Goal: Navigation & Orientation: Find specific page/section

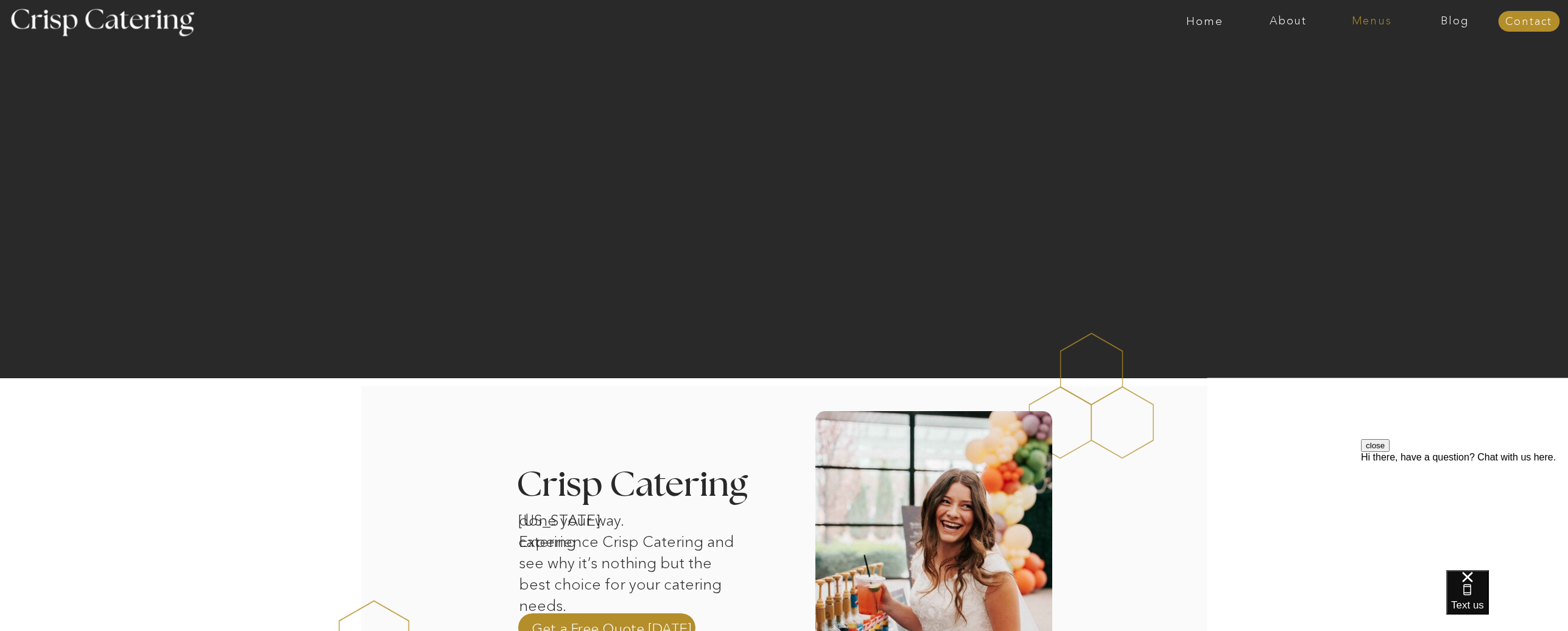
click at [1376, 17] on nav "Menus" at bounding box center [1371, 21] width 83 height 13
click at [1380, 75] on nav "Winter (Sep-Feb)" at bounding box center [1371, 71] width 100 height 12
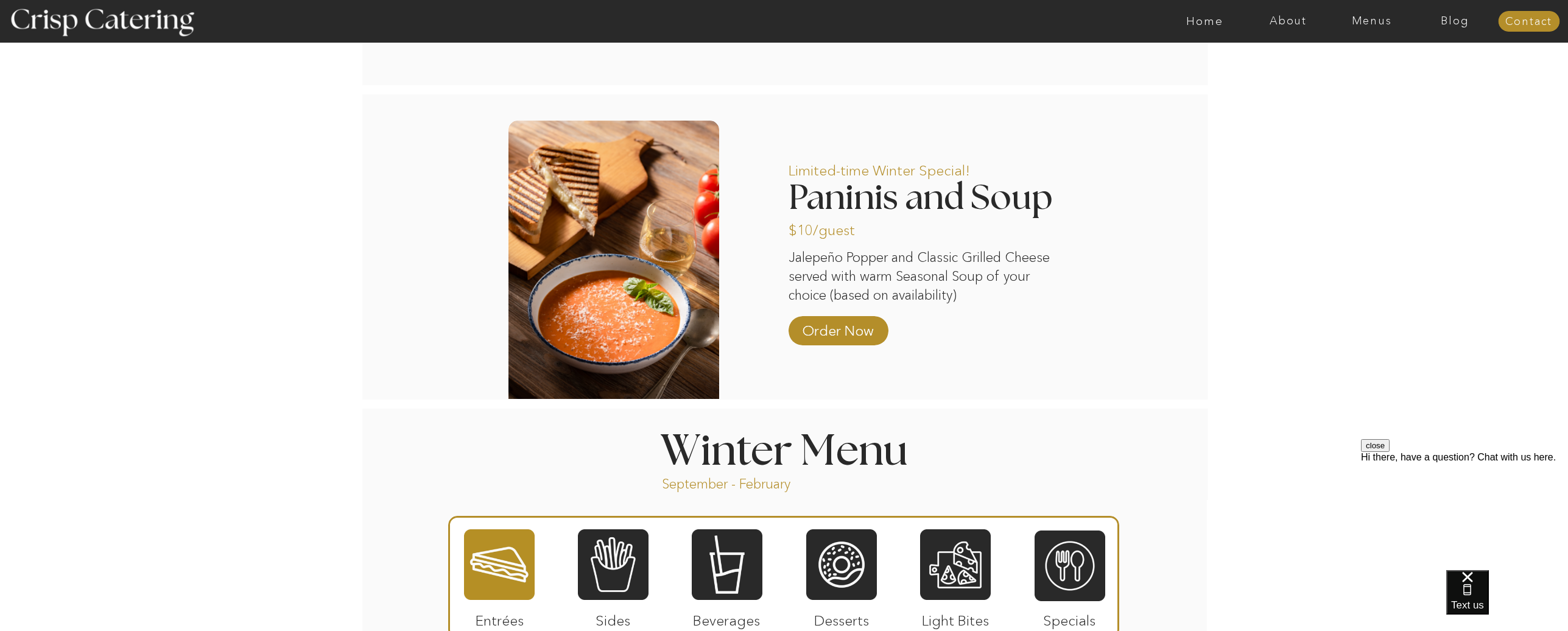
scroll to position [1063, 0]
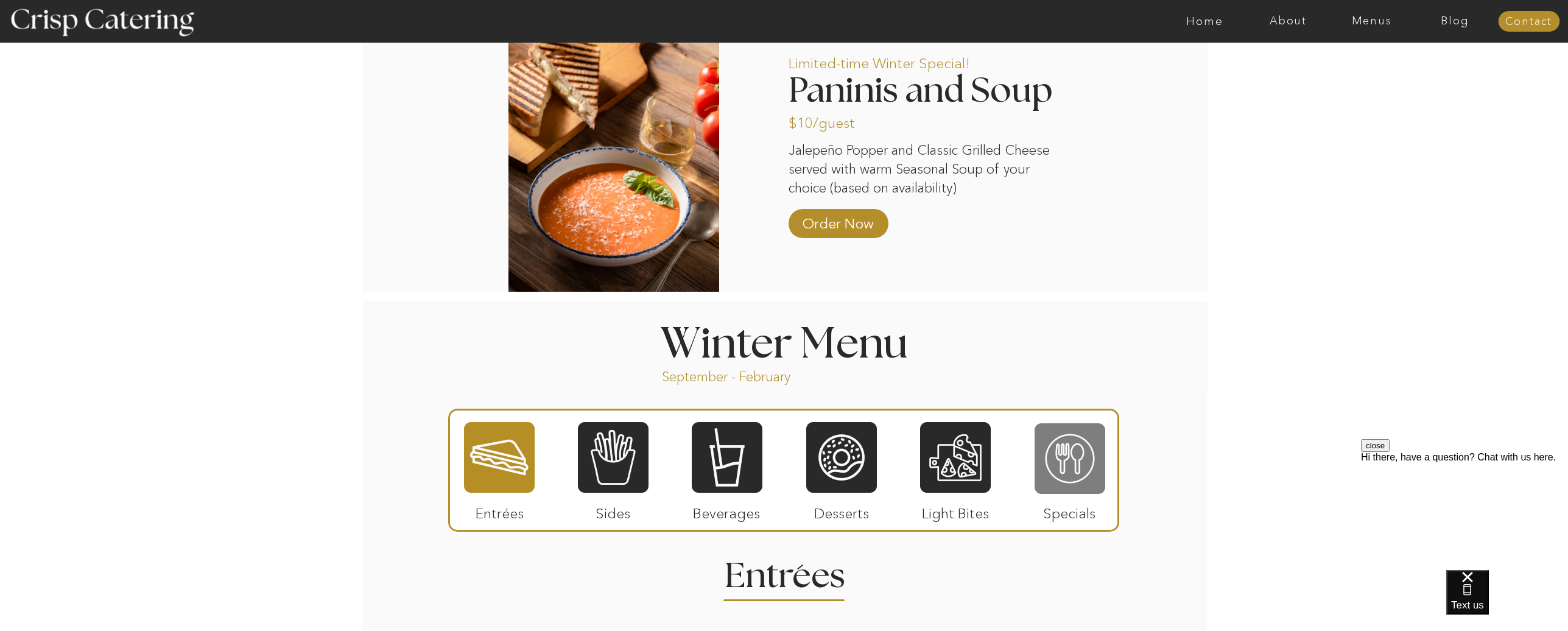
click at [1087, 471] on div at bounding box center [1070, 458] width 71 height 73
